Goal: Transaction & Acquisition: Purchase product/service

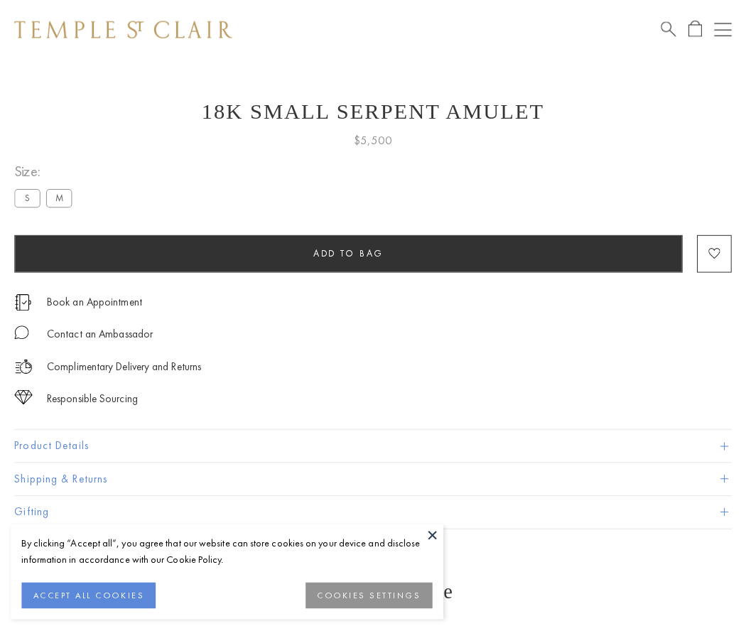
scroll to position [57, 0]
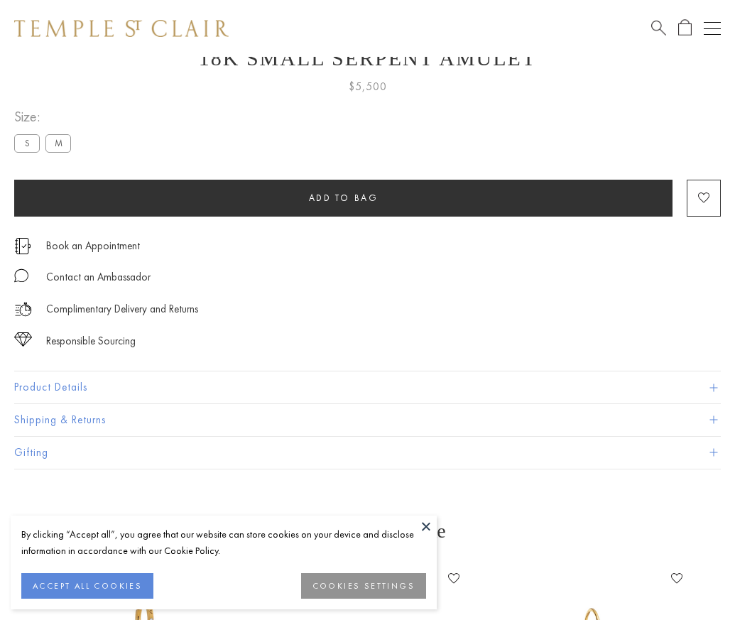
click at [343, 198] on span "Add to bag" at bounding box center [344, 198] width 70 height 12
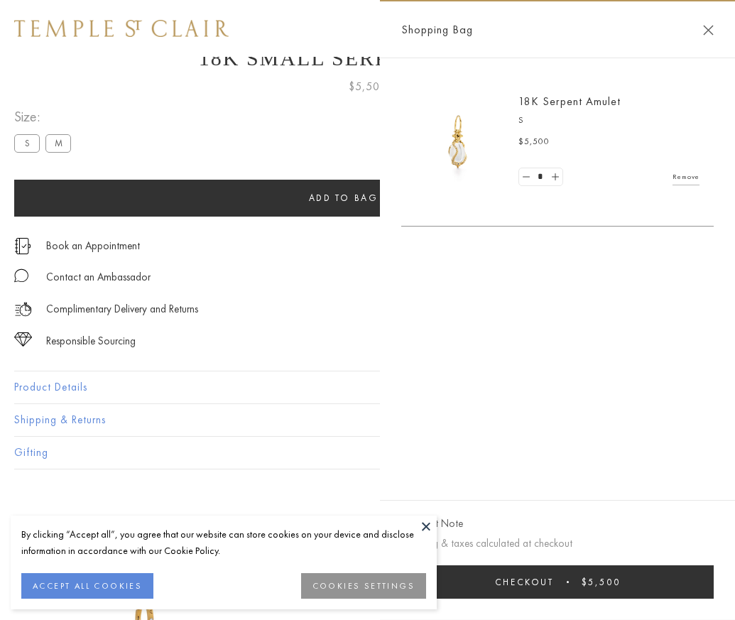
click at [554, 588] on span "Checkout" at bounding box center [524, 582] width 59 height 12
